Goal: Transaction & Acquisition: Purchase product/service

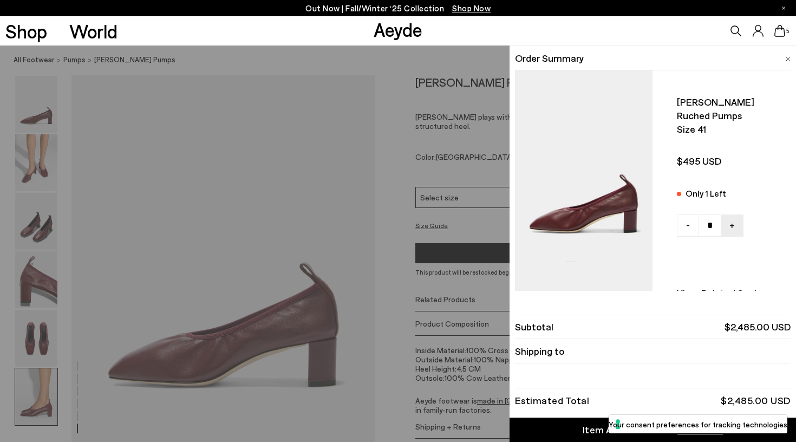
scroll to position [2026, 0]
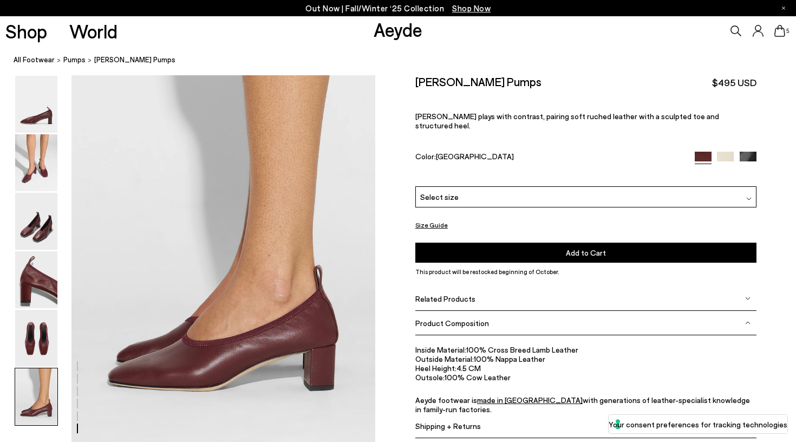
click at [778, 32] on icon at bounding box center [780, 31] width 11 height 12
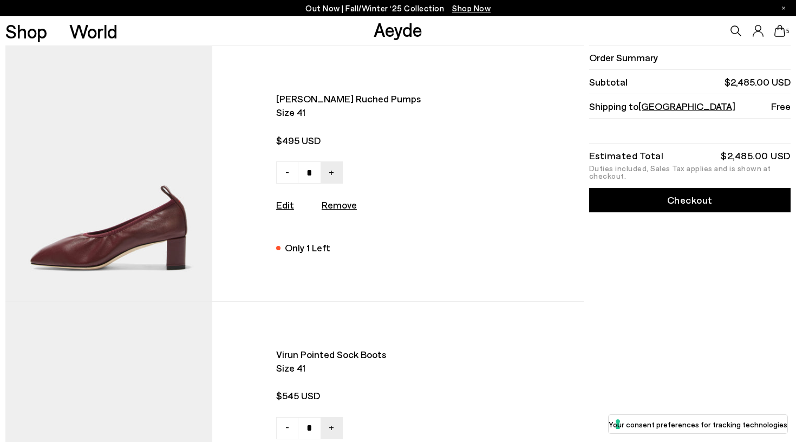
click at [348, 204] on u "Remove" at bounding box center [339, 205] width 35 height 12
type input "*"
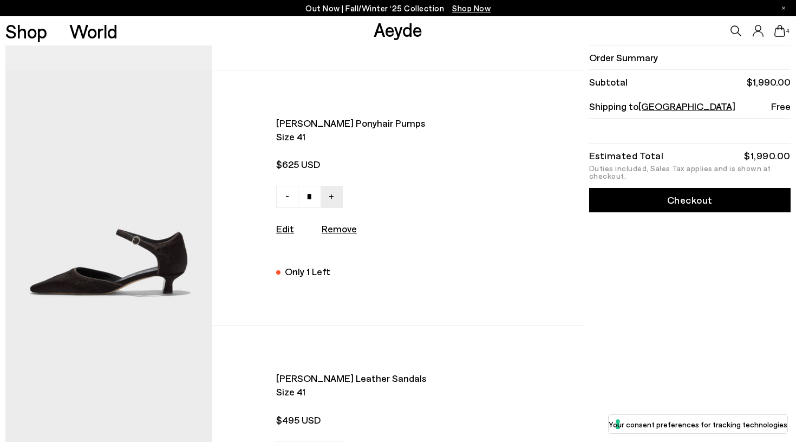
scroll to position [231, 0]
click at [340, 231] on u "Remove" at bounding box center [339, 229] width 35 height 12
type input "*"
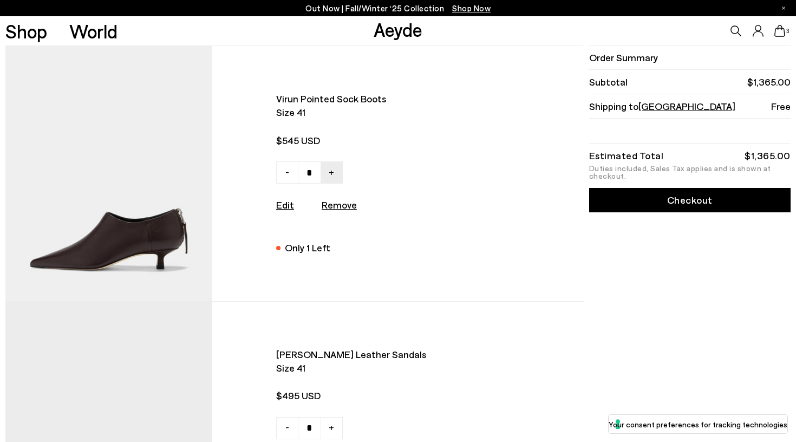
scroll to position [0, 0]
click at [158, 236] on img at bounding box center [108, 173] width 207 height 255
click at [335, 205] on u "Remove" at bounding box center [339, 205] width 35 height 12
type input "*"
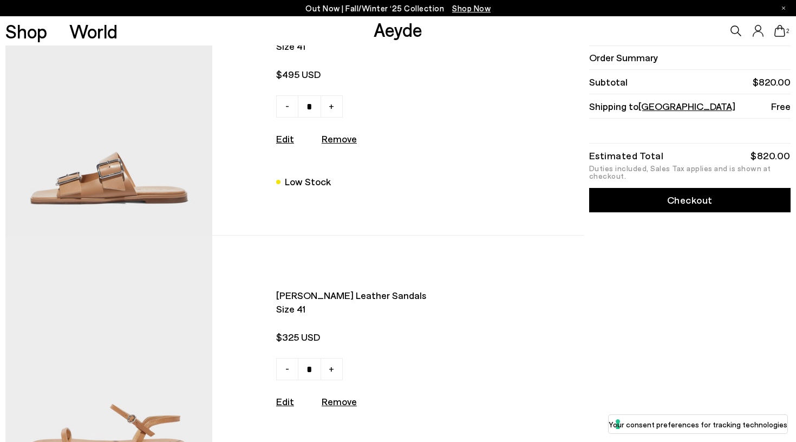
scroll to position [64, 0]
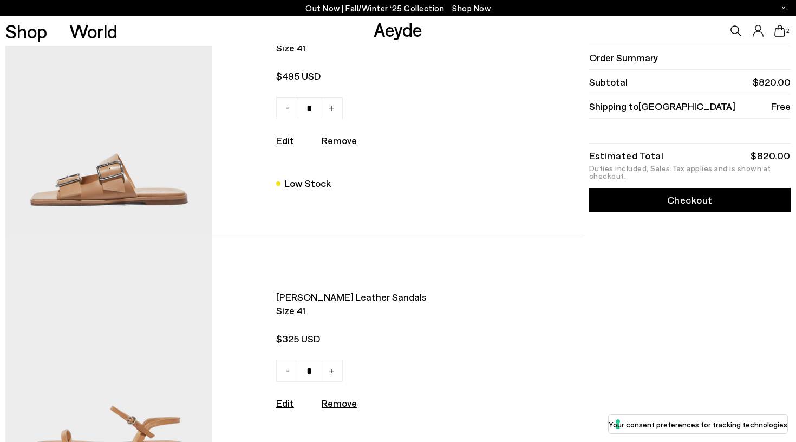
click at [136, 163] on img at bounding box center [108, 109] width 207 height 255
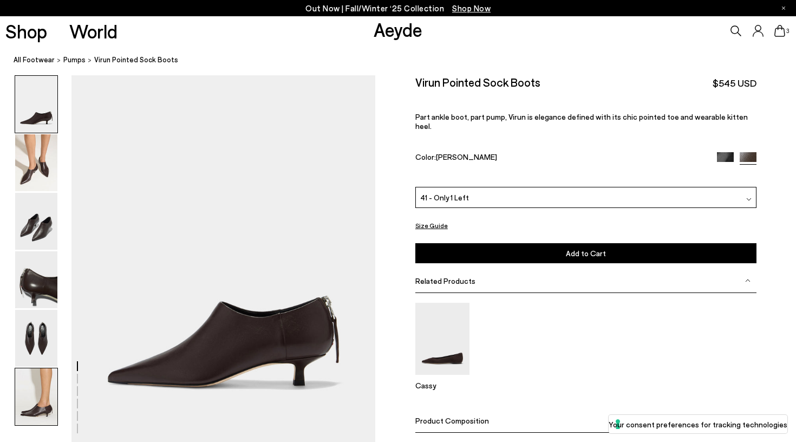
click at [41, 388] on img at bounding box center [36, 396] width 42 height 57
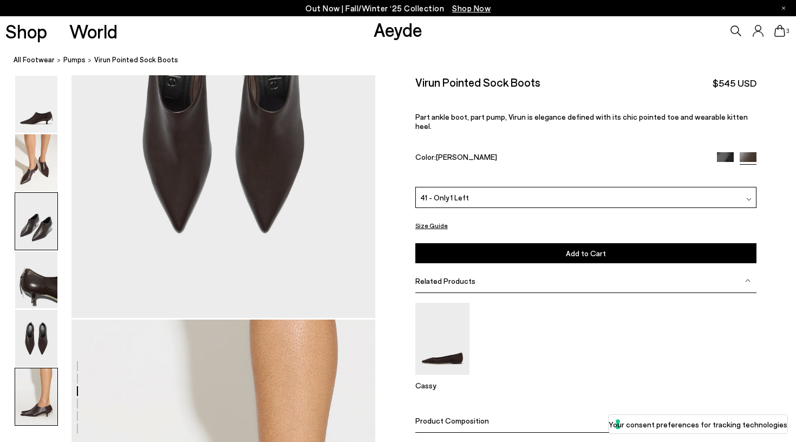
scroll to position [2072, 0]
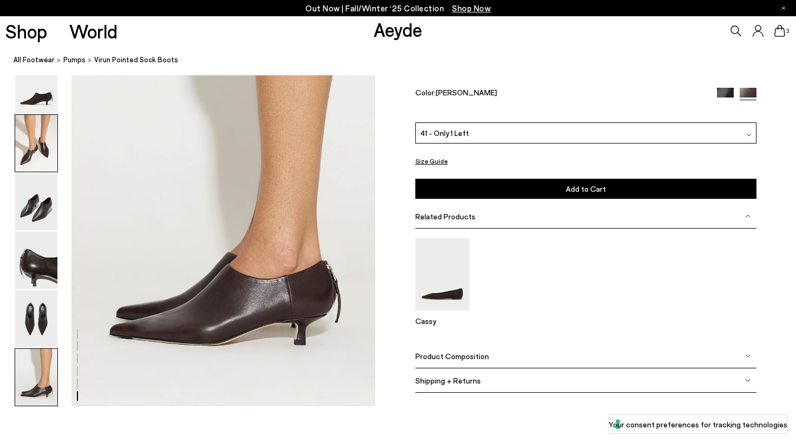
click at [31, 147] on img at bounding box center [36, 143] width 42 height 57
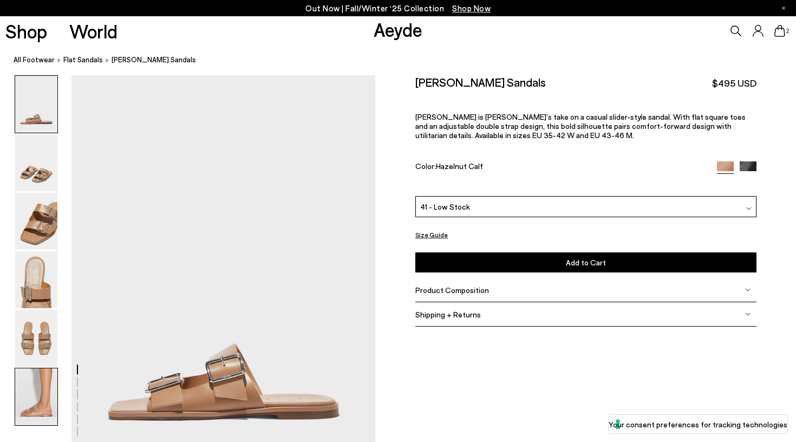
click at [33, 398] on img at bounding box center [36, 396] width 42 height 57
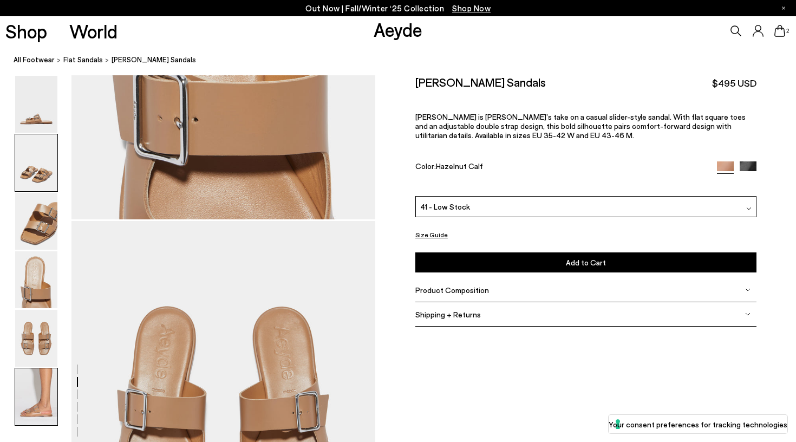
scroll to position [2111, 0]
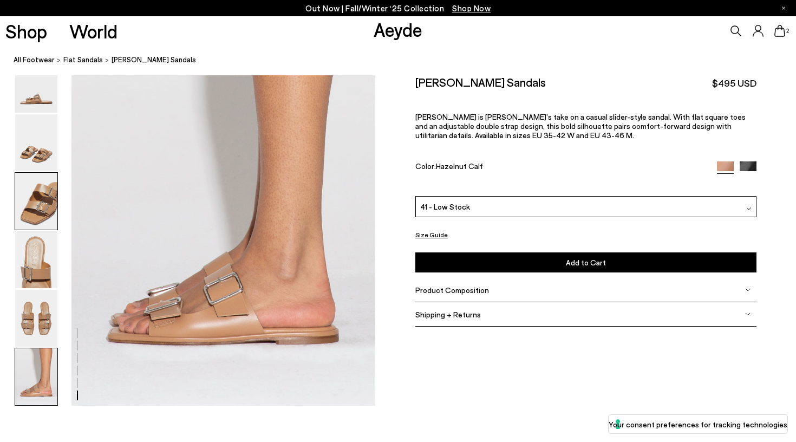
click at [45, 225] on img at bounding box center [36, 201] width 42 height 57
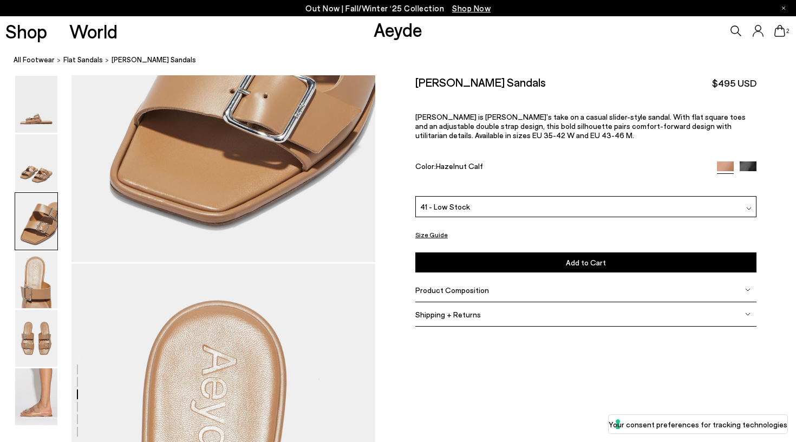
scroll to position [815, 0]
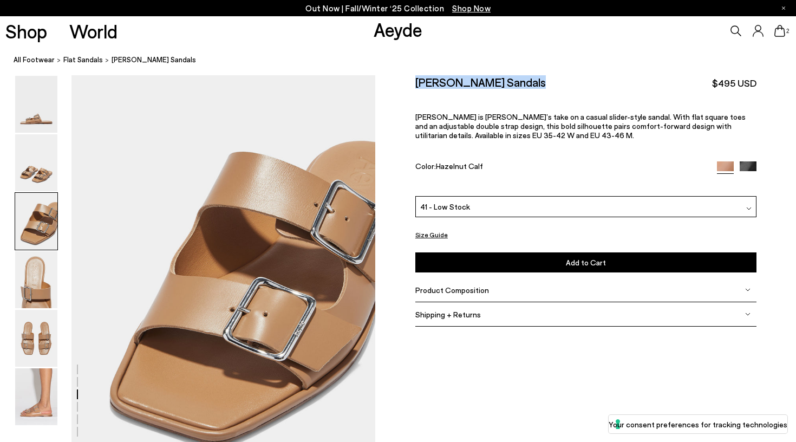
drag, startPoint x: 525, startPoint y: 82, endPoint x: 412, endPoint y: 84, distance: 113.2
click at [412, 84] on div "Size Guide Shoes Belt Our shoes come in European sizing. The easiest way to mea…" at bounding box center [585, 207] width 421 height 265
copy h2 "Tonya Leather Sandals"
click at [775, 37] on div "2" at bounding box center [663, 30] width 265 height 29
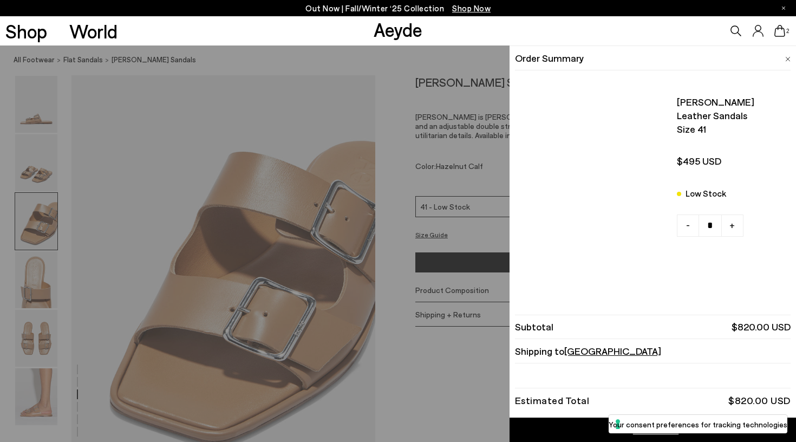
click at [778, 35] on icon at bounding box center [780, 31] width 11 height 12
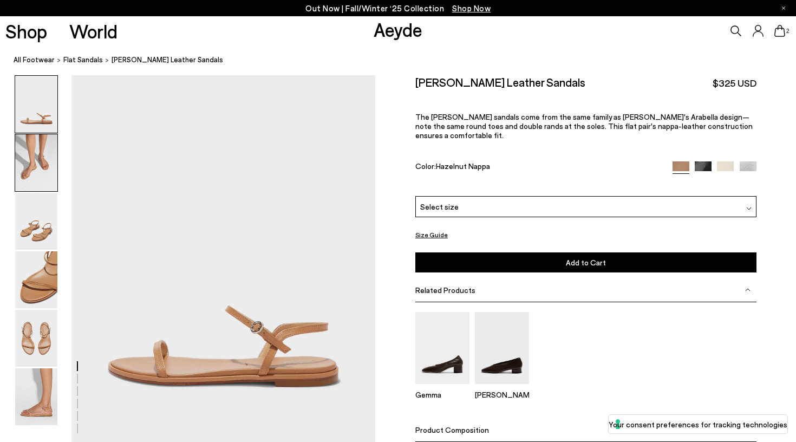
click at [39, 150] on img at bounding box center [36, 162] width 42 height 57
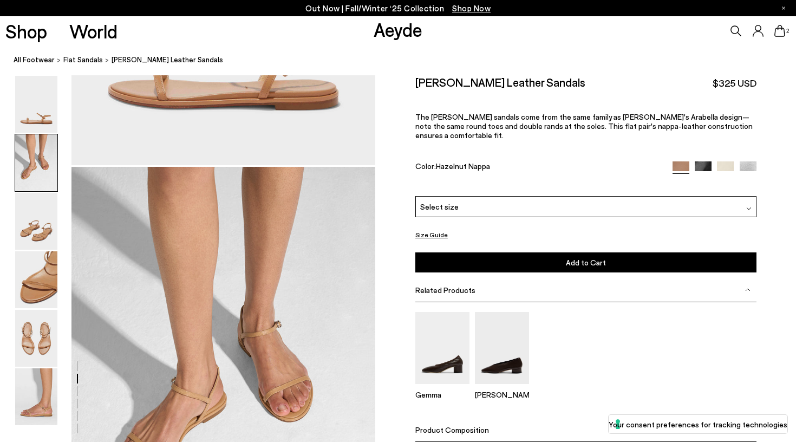
scroll to position [369, 0]
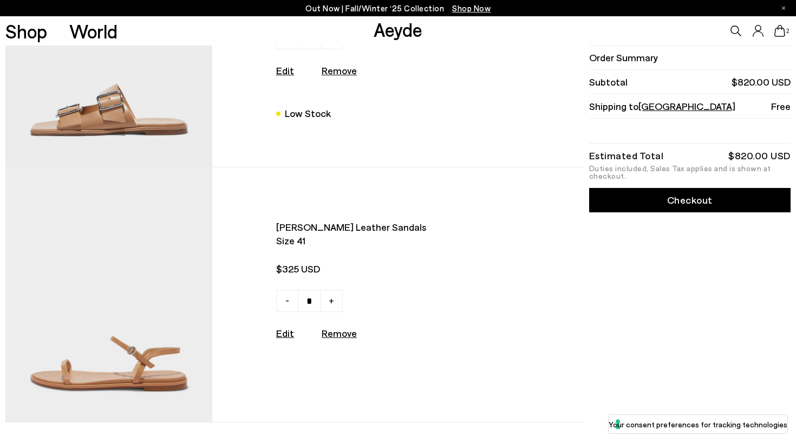
scroll to position [138, 0]
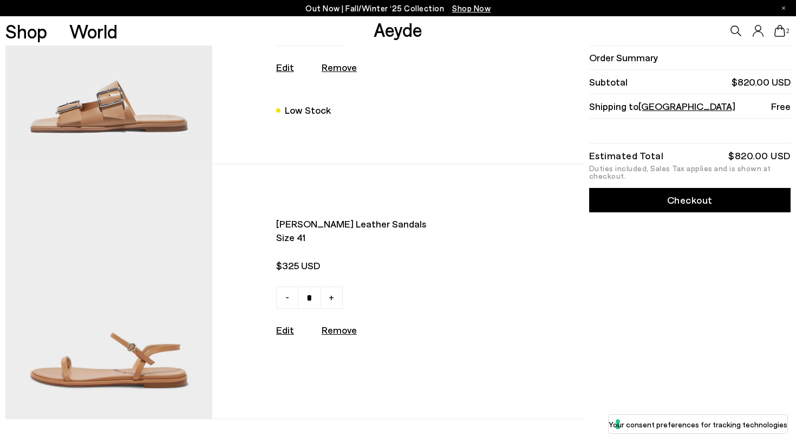
click at [176, 133] on img at bounding box center [108, 35] width 207 height 255
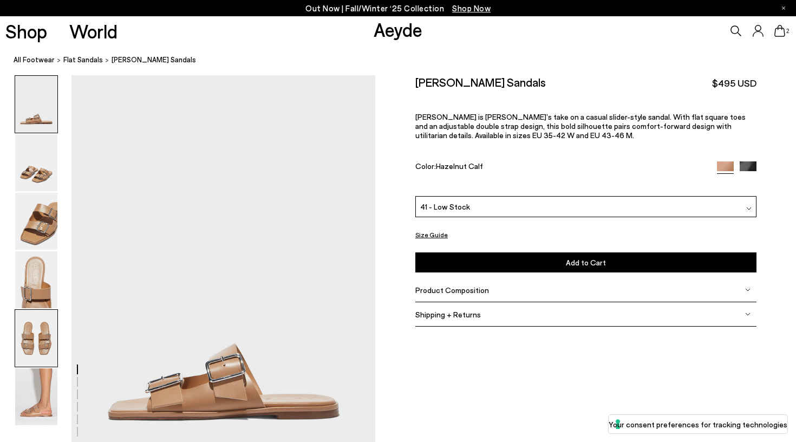
click at [35, 336] on img at bounding box center [36, 338] width 42 height 57
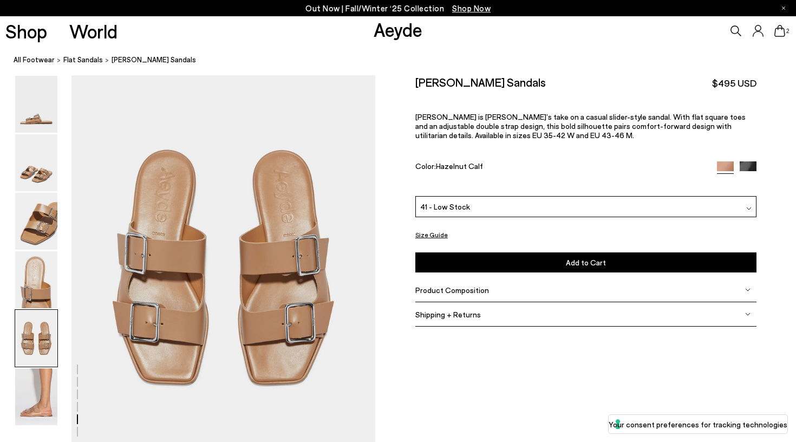
scroll to position [1640, 0]
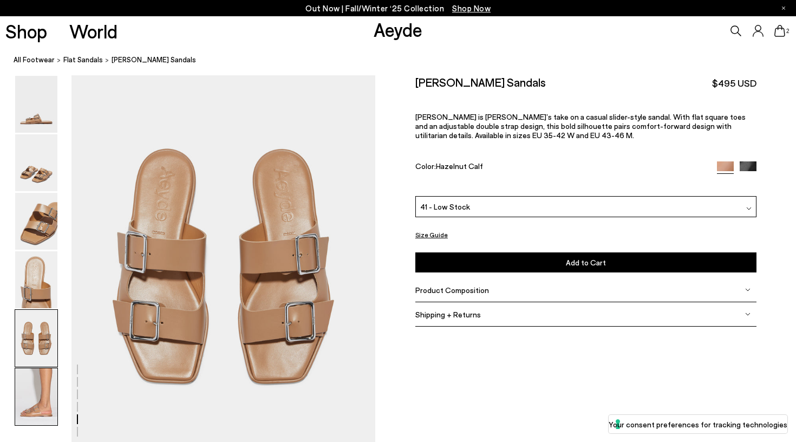
click at [29, 403] on img at bounding box center [36, 396] width 42 height 57
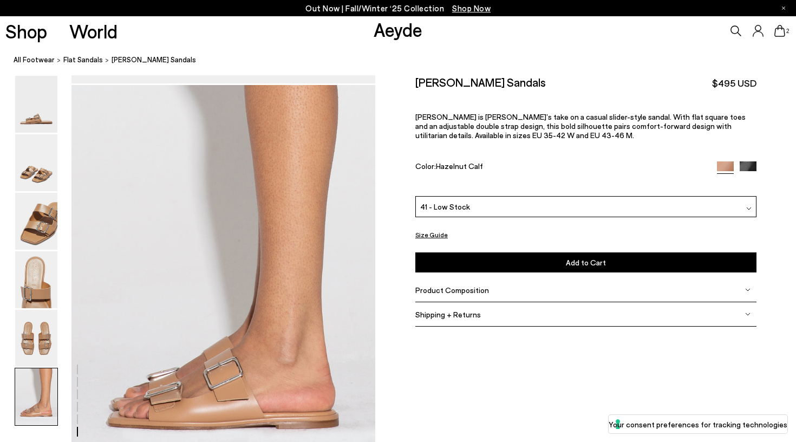
scroll to position [2023, 0]
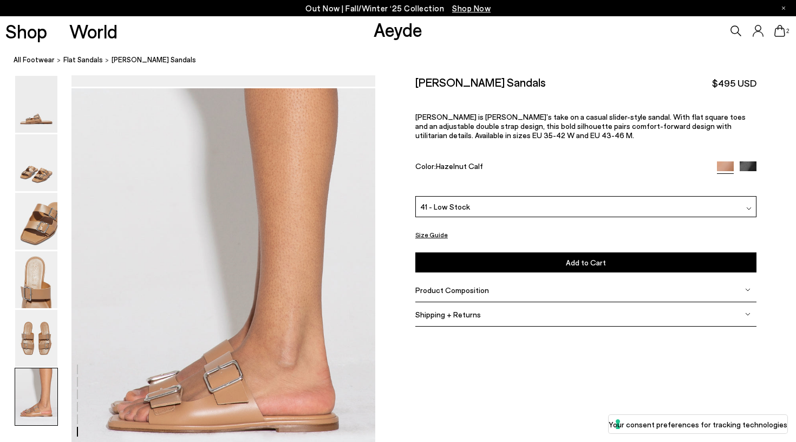
click at [485, 213] on div "41 - Low Stock" at bounding box center [586, 206] width 341 height 21
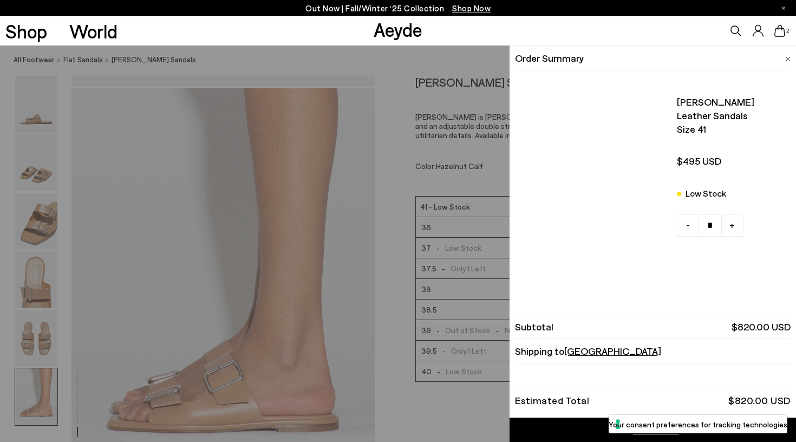
click at [782, 34] on icon at bounding box center [780, 31] width 11 height 12
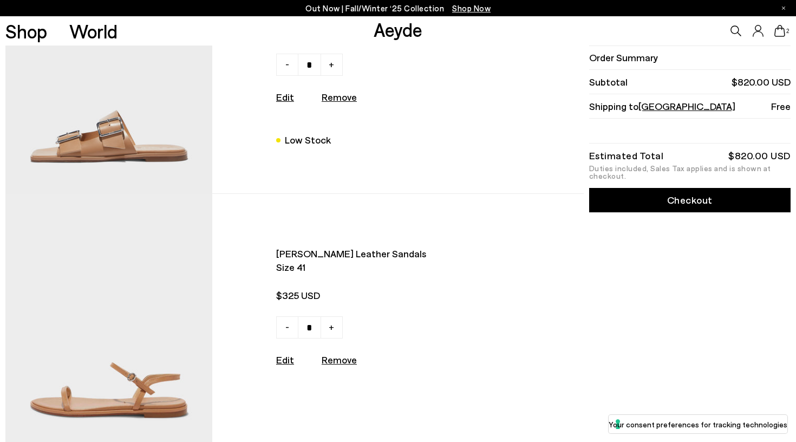
scroll to position [108, 0]
click at [134, 327] on img at bounding box center [108, 320] width 207 height 255
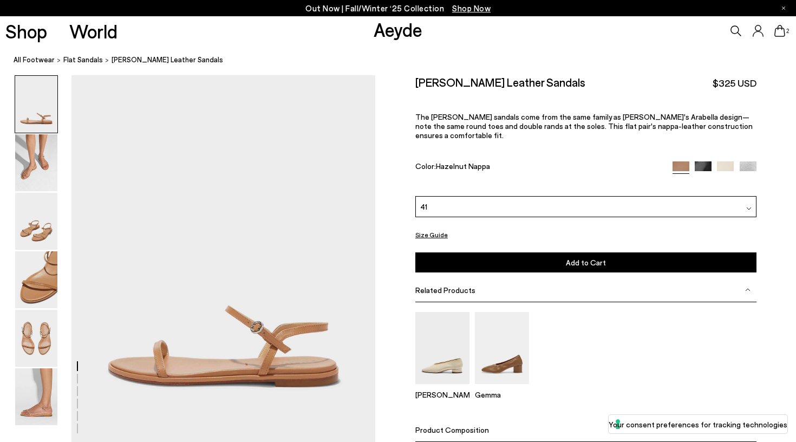
click at [774, 34] on div "2" at bounding box center [663, 30] width 265 height 29
click at [775, 34] on icon at bounding box center [780, 31] width 11 height 12
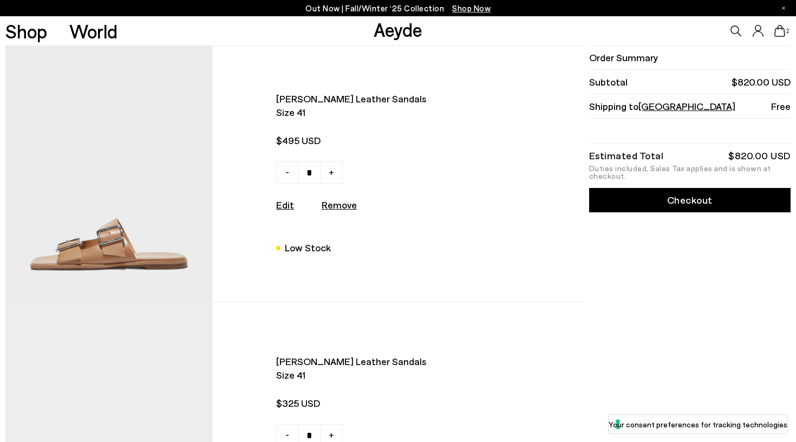
click at [343, 207] on u "Remove" at bounding box center [339, 205] width 35 height 12
type input "*"
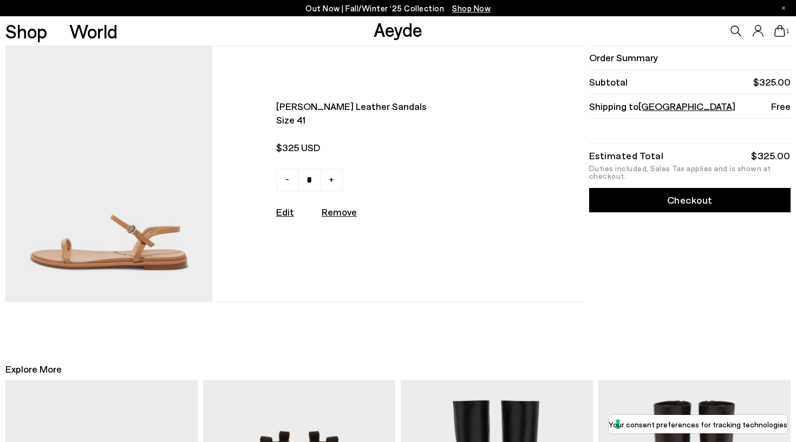
click at [595, 198] on link "Checkout" at bounding box center [690, 200] width 202 height 24
